Goal: Task Accomplishment & Management: Use online tool/utility

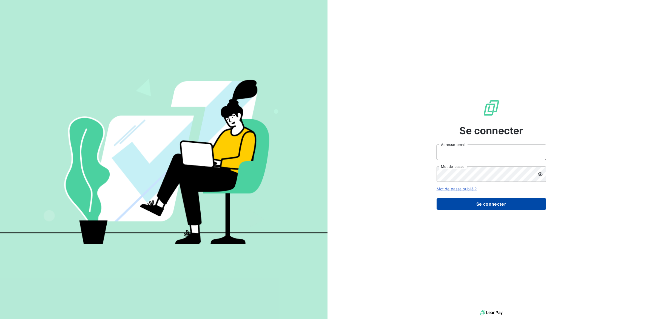
type input "[PERSON_NAME][EMAIL_ADDRESS][DOMAIN_NAME]"
click at [487, 202] on button "Se connecter" at bounding box center [491, 204] width 110 height 12
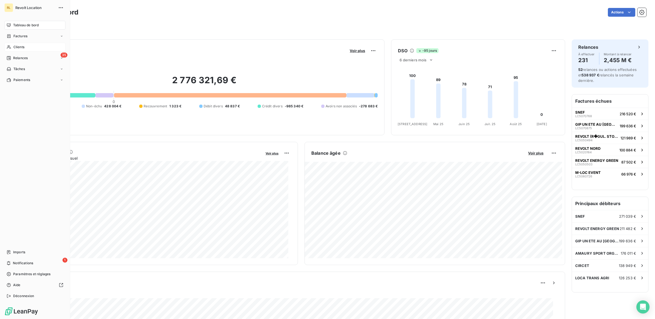
click at [22, 47] on span "Clients" at bounding box center [18, 47] width 11 height 5
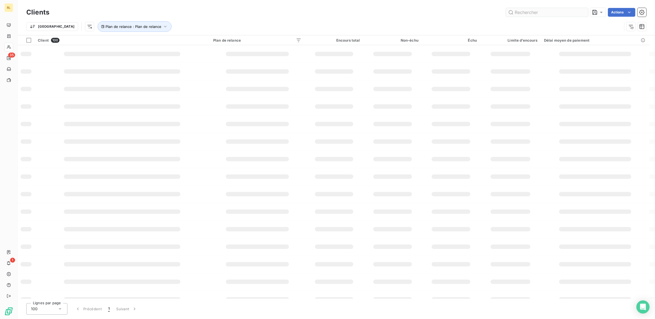
click at [524, 10] on input "text" at bounding box center [547, 12] width 82 height 9
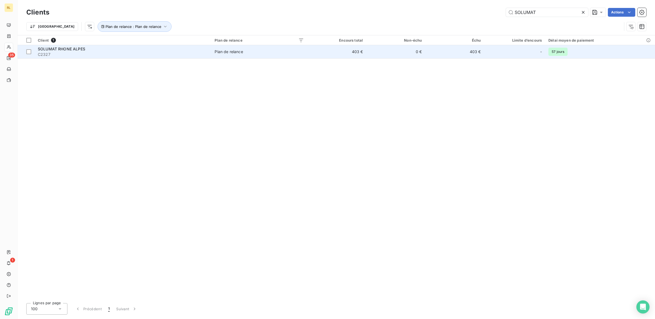
type input "SOLUMAT"
click at [102, 51] on div "SOLUMAT RHONE ALPES" at bounding box center [123, 48] width 170 height 5
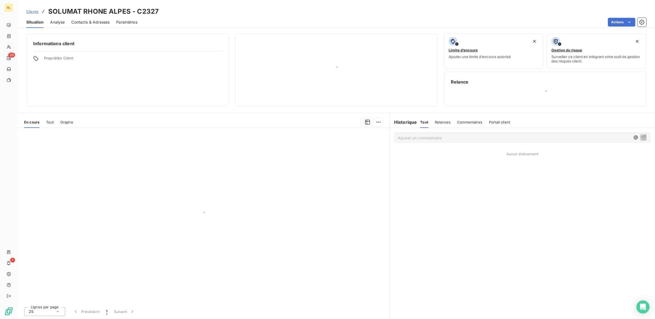
click at [102, 51] on div at bounding box center [127, 51] width 188 height 0
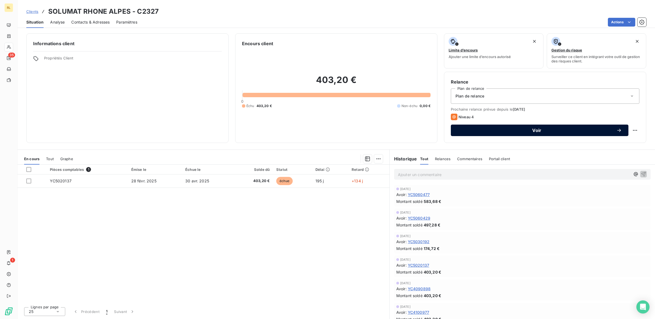
click at [534, 129] on span "Voir" at bounding box center [536, 130] width 159 height 4
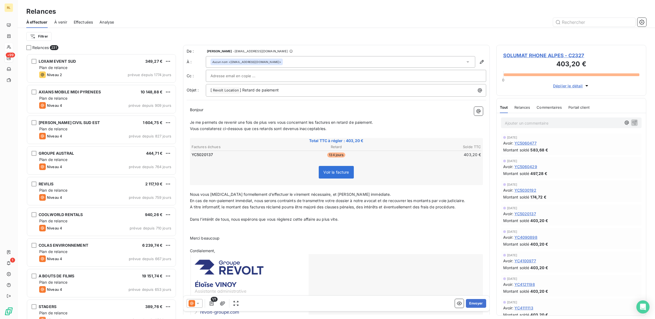
click at [255, 74] on input "text" at bounding box center [239, 76] width 59 height 8
paste input "[EMAIL_ADDRESS][DOMAIN_NAME]"
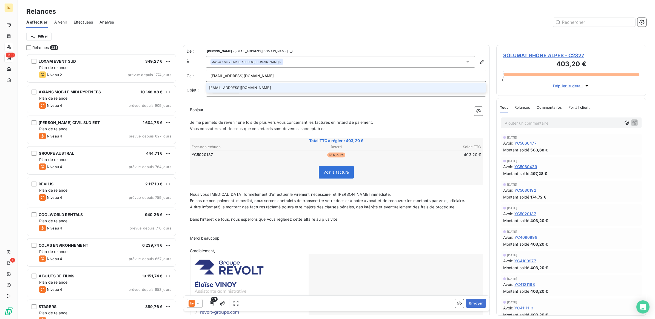
type input "[EMAIL_ADDRESS][DOMAIN_NAME]"
click at [275, 86] on li "[EMAIL_ADDRESS][DOMAIN_NAME]" at bounding box center [346, 88] width 280 height 10
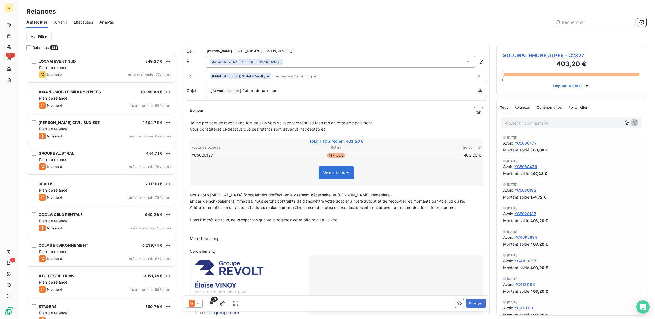
click at [198, 303] on icon at bounding box center [197, 303] width 3 height 1
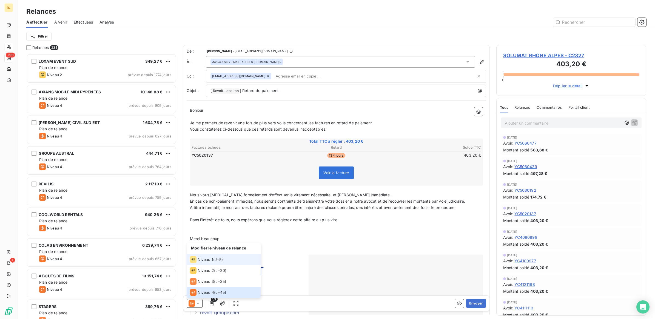
click at [207, 262] on div "Niveau 1" at bounding box center [201, 259] width 23 height 7
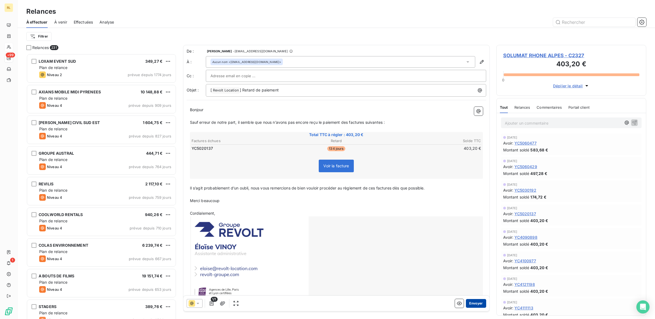
click at [473, 304] on button "Envoyer" at bounding box center [476, 303] width 20 height 9
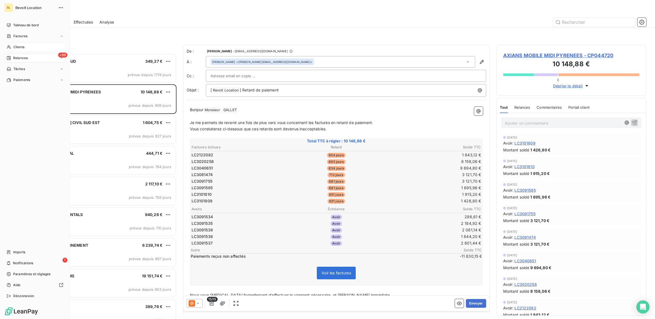
click at [22, 48] on span "Clients" at bounding box center [18, 47] width 11 height 5
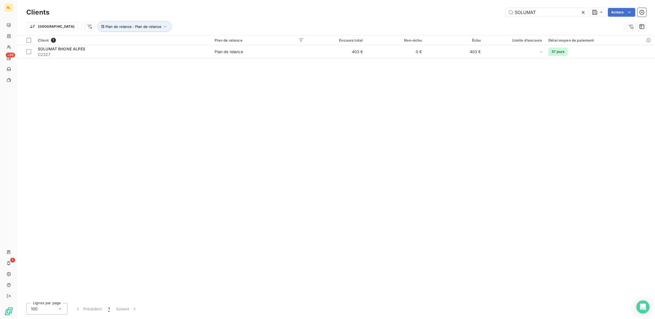
drag, startPoint x: 548, startPoint y: 12, endPoint x: 443, endPoint y: 12, distance: 105.2
click at [443, 12] on div "SOLUMAT Actions" at bounding box center [351, 12] width 590 height 9
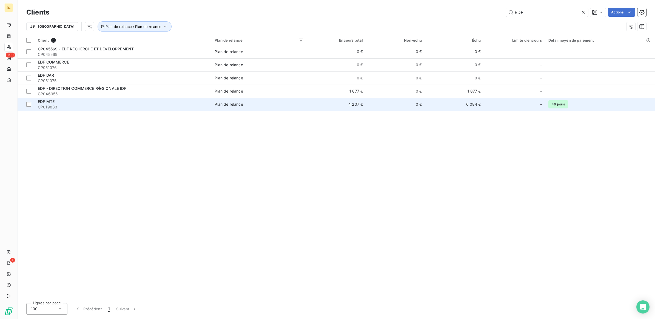
type input "EDF"
click at [183, 106] on span "CP019833" at bounding box center [123, 106] width 170 height 5
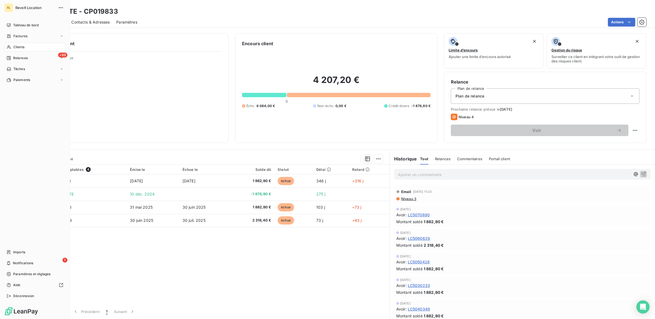
click at [27, 48] on div "Clients" at bounding box center [34, 47] width 61 height 9
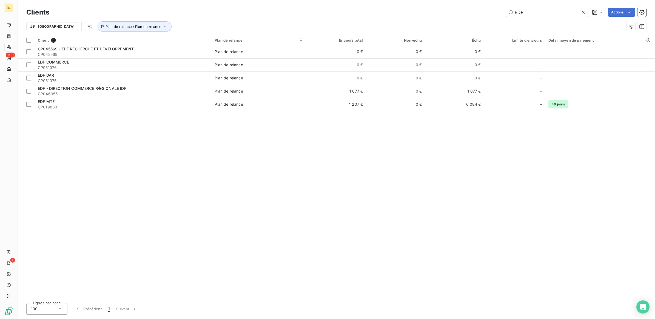
drag, startPoint x: 527, startPoint y: 14, endPoint x: 504, endPoint y: 14, distance: 22.2
click at [506, 13] on input "EDF" at bounding box center [547, 12] width 82 height 9
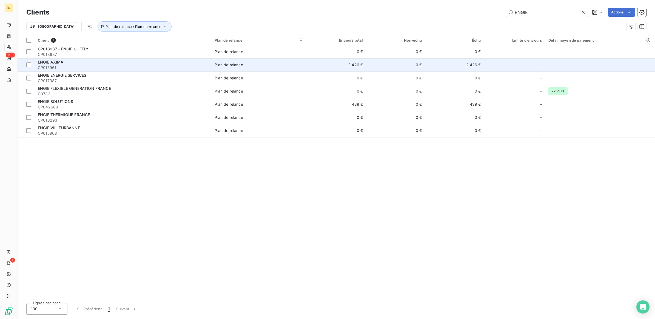
type input "ENGIE"
click at [95, 68] on span "CP015961" at bounding box center [123, 67] width 170 height 5
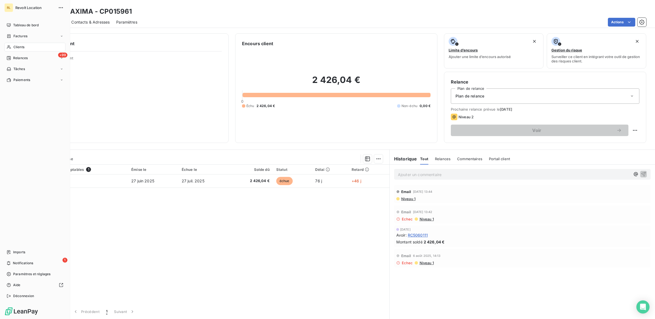
click at [21, 47] on span "Clients" at bounding box center [18, 47] width 11 height 5
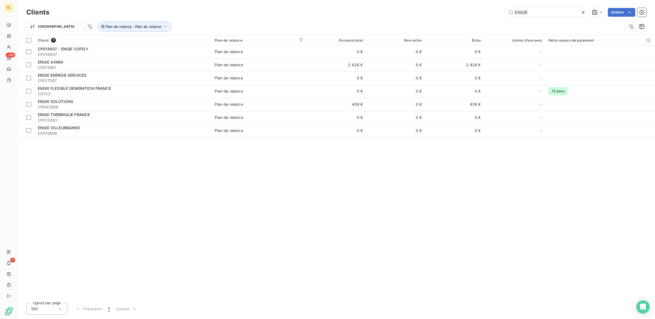
drag, startPoint x: 531, startPoint y: 13, endPoint x: 502, endPoint y: 13, distance: 29.0
click at [502, 13] on div "ENGIE Actions" at bounding box center [351, 12] width 590 height 9
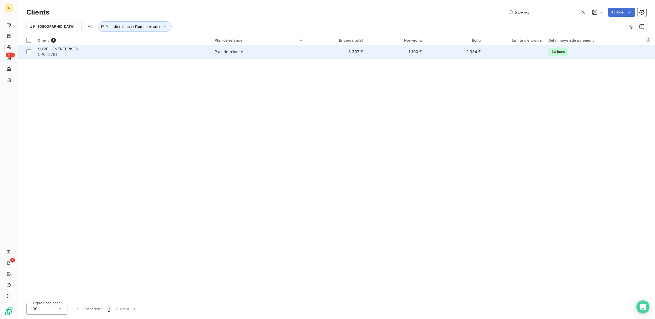
type input "SOVEC"
click at [81, 49] on div "SOVEC ENTREPRISES" at bounding box center [123, 48] width 170 height 5
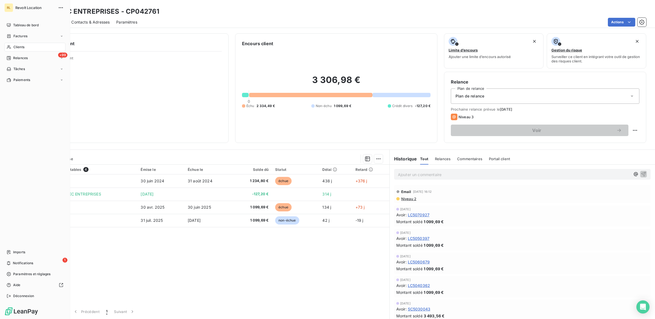
click at [18, 48] on span "Clients" at bounding box center [18, 47] width 11 height 5
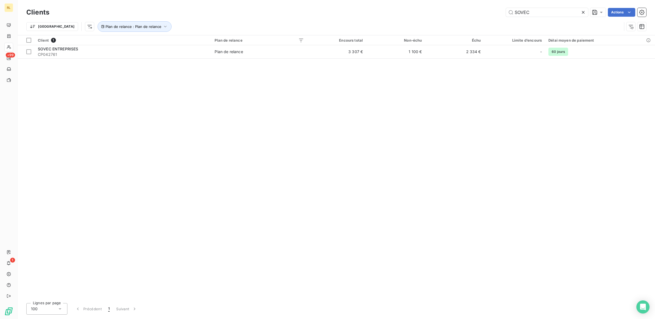
drag, startPoint x: 537, startPoint y: 12, endPoint x: 489, endPoint y: 12, distance: 48.5
click at [489, 12] on div "SOVEC Actions" at bounding box center [351, 12] width 590 height 9
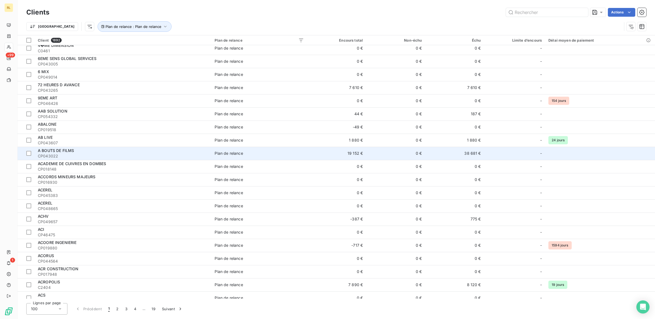
scroll to position [137, 0]
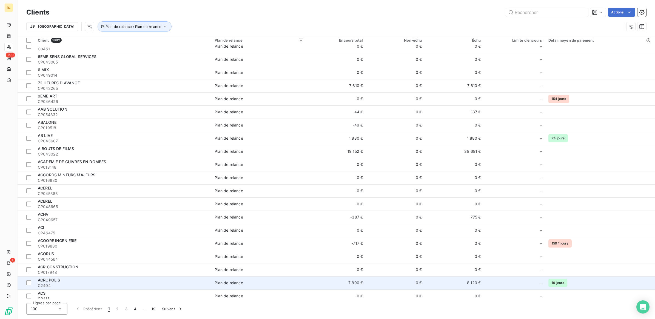
click at [311, 281] on td "7 890 €" at bounding box center [336, 282] width 59 height 13
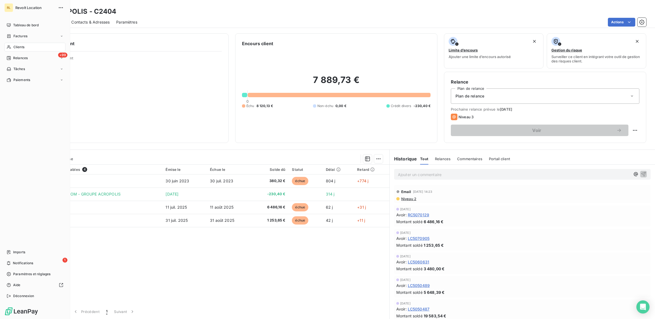
click at [20, 45] on span "Clients" at bounding box center [18, 47] width 11 height 5
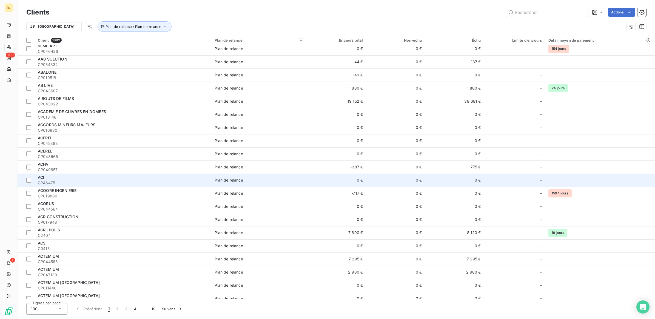
scroll to position [205, 0]
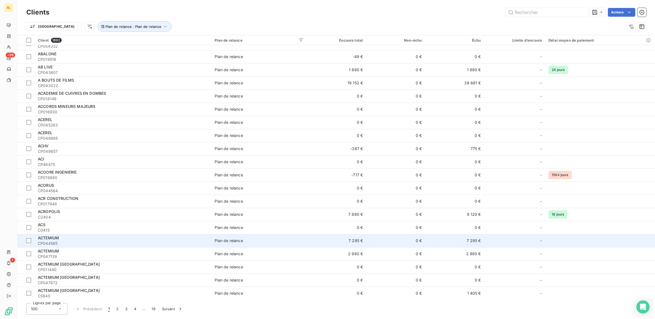
click at [329, 240] on td "7 295 €" at bounding box center [336, 240] width 59 height 13
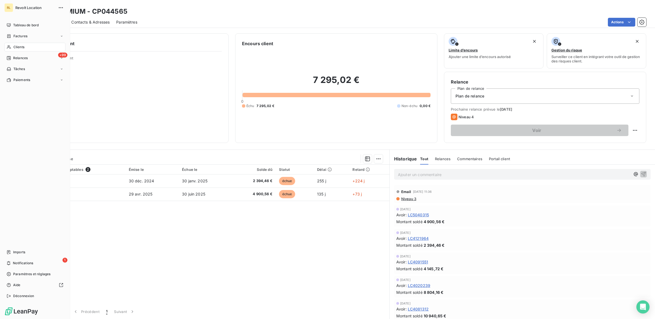
click at [28, 45] on div "Clients" at bounding box center [34, 47] width 61 height 9
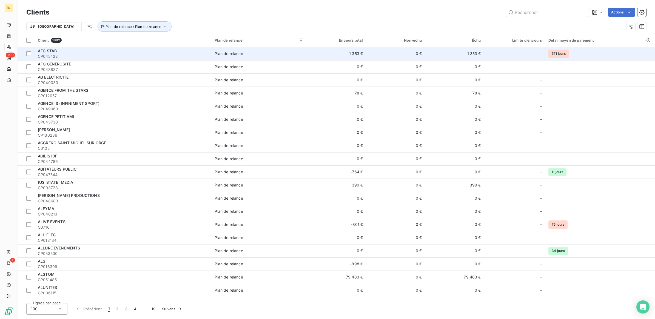
scroll to position [651, 0]
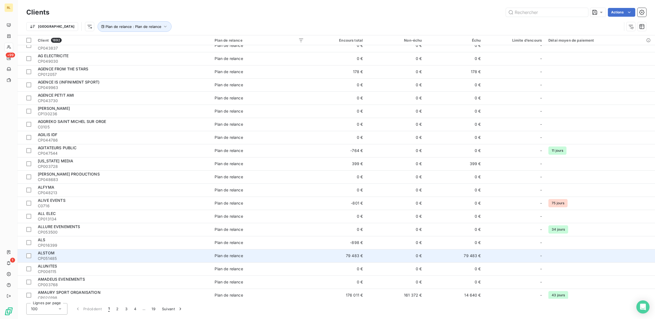
click at [96, 254] on div "ALSTOM" at bounding box center [123, 252] width 170 height 5
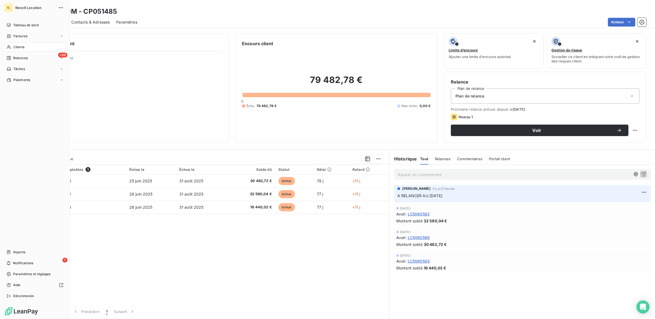
click at [20, 47] on span "Clients" at bounding box center [18, 47] width 11 height 5
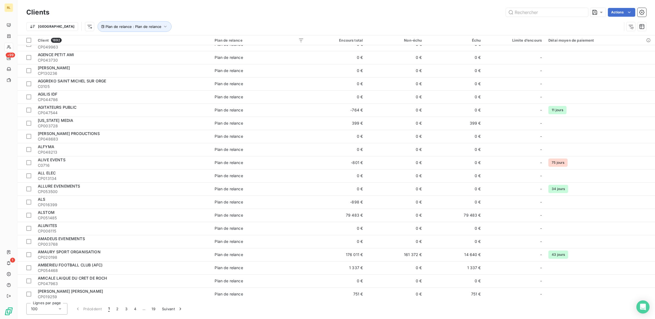
scroll to position [719, 0]
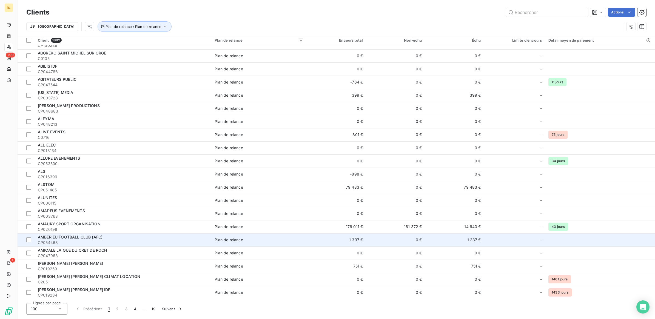
click at [112, 236] on div "AMBERIEU FOOTBALL CLUB (AFC)" at bounding box center [123, 237] width 170 height 5
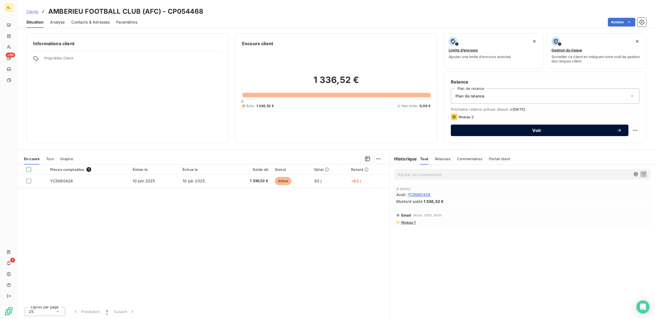
click at [539, 129] on span "Voir" at bounding box center [536, 130] width 159 height 4
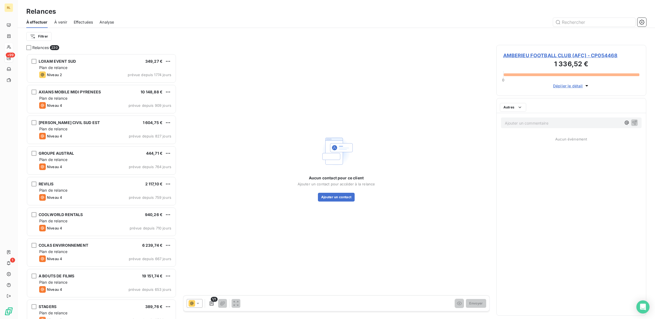
scroll to position [261, 145]
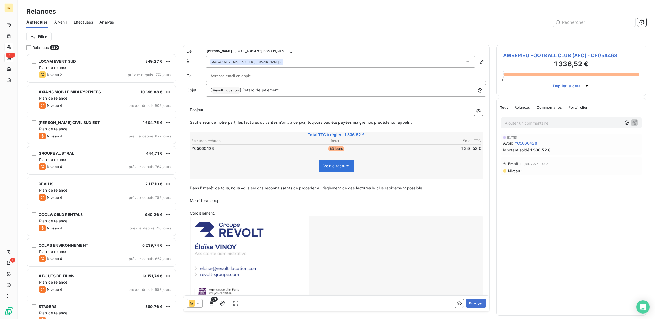
click at [198, 305] on icon at bounding box center [197, 303] width 5 height 5
click at [205, 269] on span "Niveau 2" at bounding box center [206, 270] width 16 height 5
click at [471, 303] on button "Envoyer" at bounding box center [476, 303] width 20 height 9
